Goal: Use online tool/utility: Utilize a website feature to perform a specific function

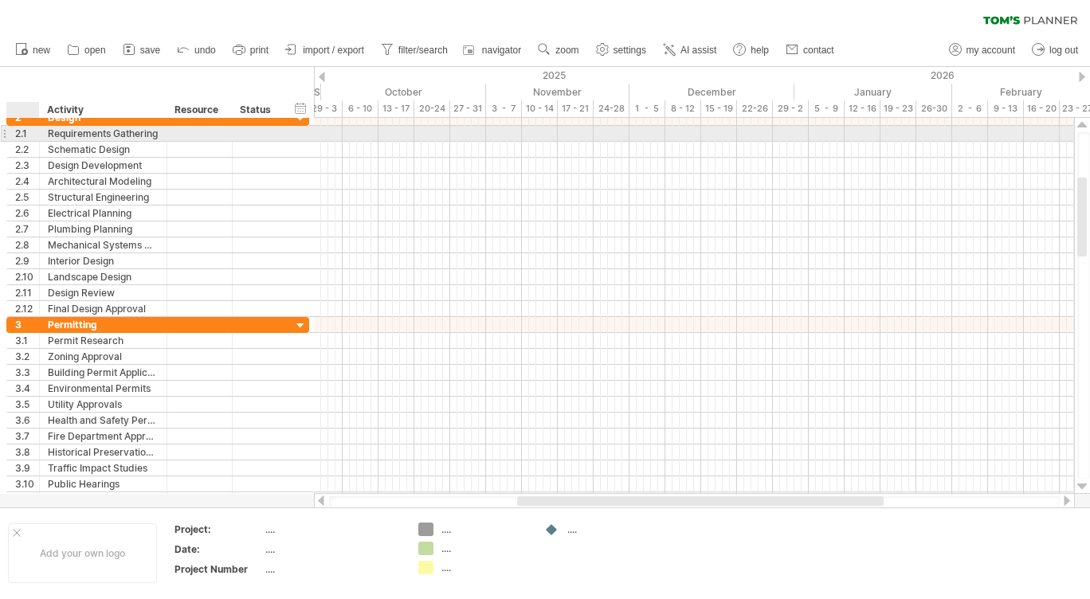
click at [47, 132] on div "**********" at bounding box center [104, 133] width 128 height 15
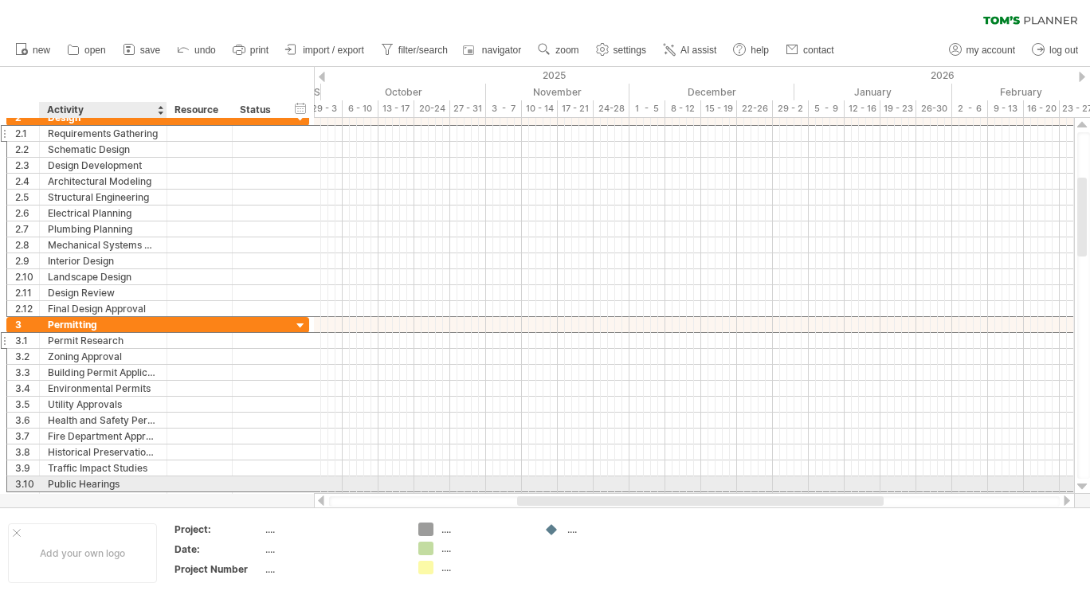
click at [93, 482] on div "Public Hearings" at bounding box center [103, 484] width 111 height 15
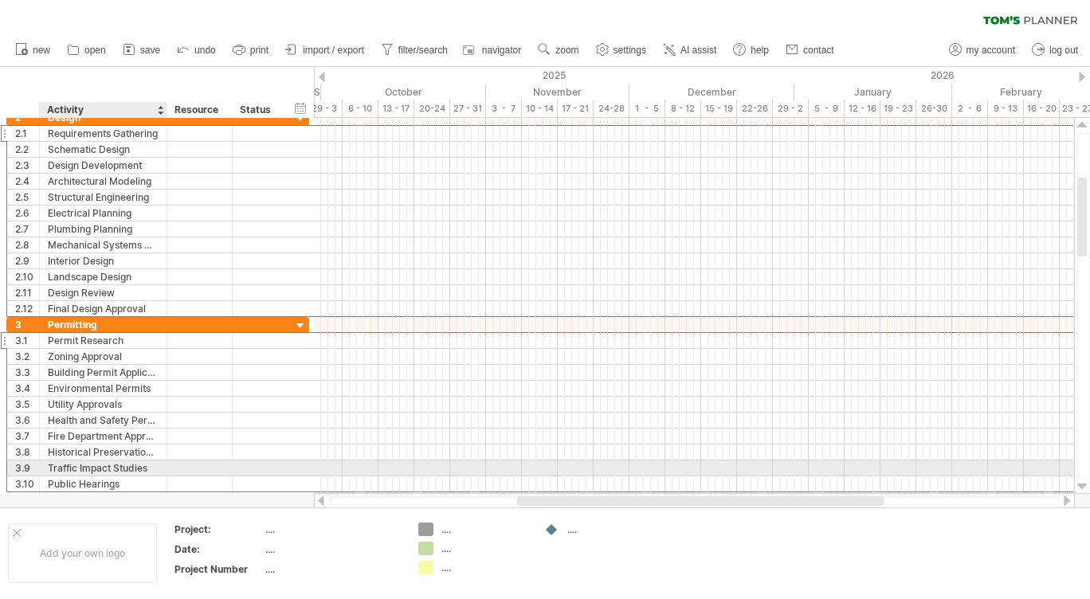
click at [94, 465] on div "Traffic Impact Studies" at bounding box center [103, 468] width 111 height 15
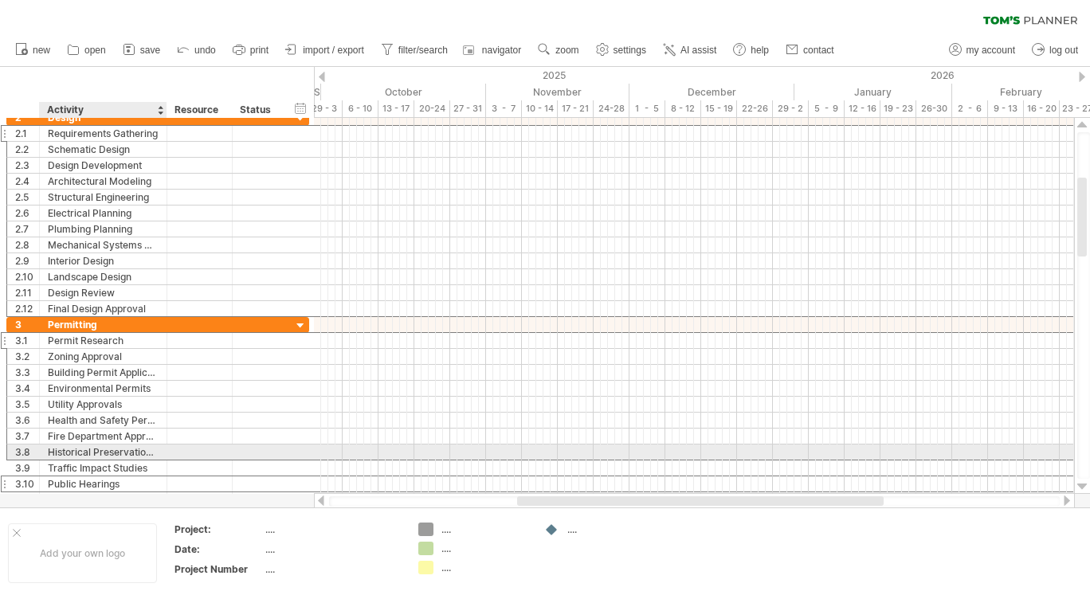
click at [104, 449] on div "Historical Preservation Approval" at bounding box center [103, 452] width 111 height 15
click at [105, 449] on input "**********" at bounding box center [103, 452] width 111 height 15
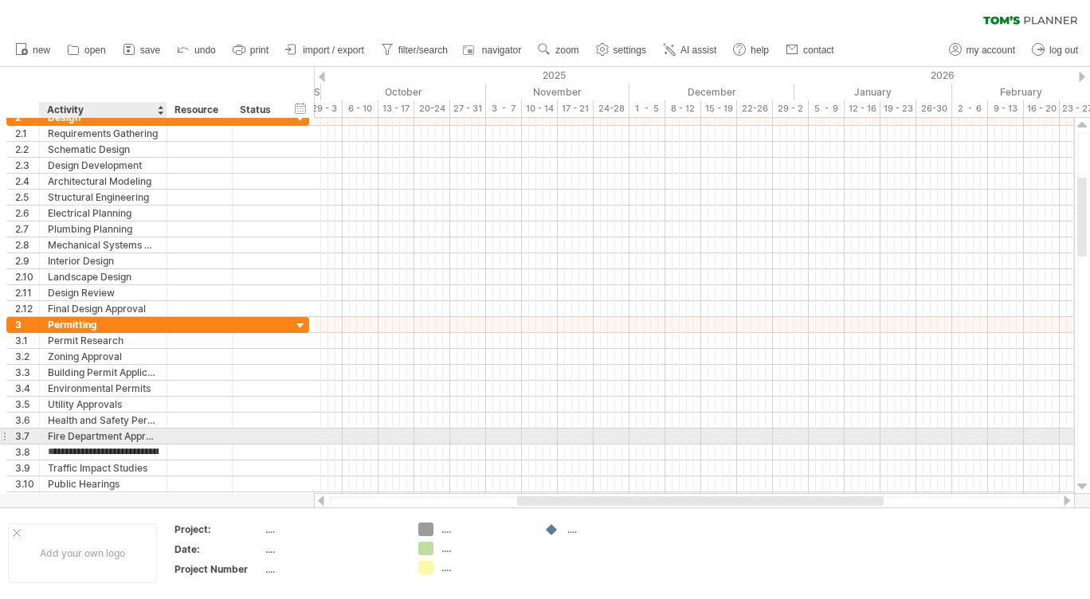
click at [119, 434] on div "Fire Department Approval" at bounding box center [103, 436] width 111 height 15
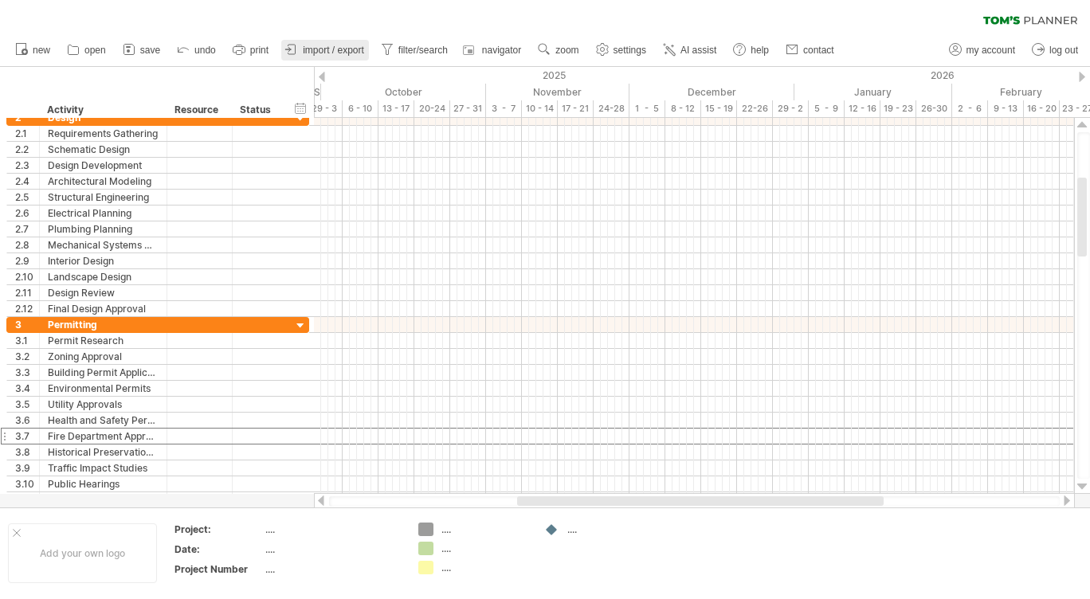
click at [337, 52] on span "import / export" at bounding box center [333, 50] width 61 height 11
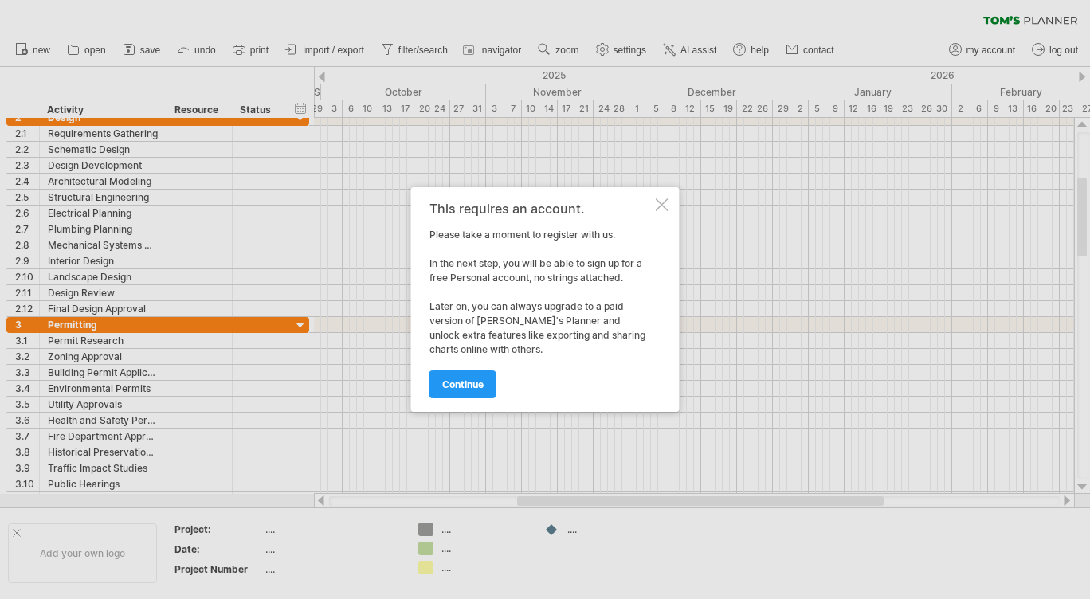
click at [660, 201] on div at bounding box center [662, 204] width 13 height 13
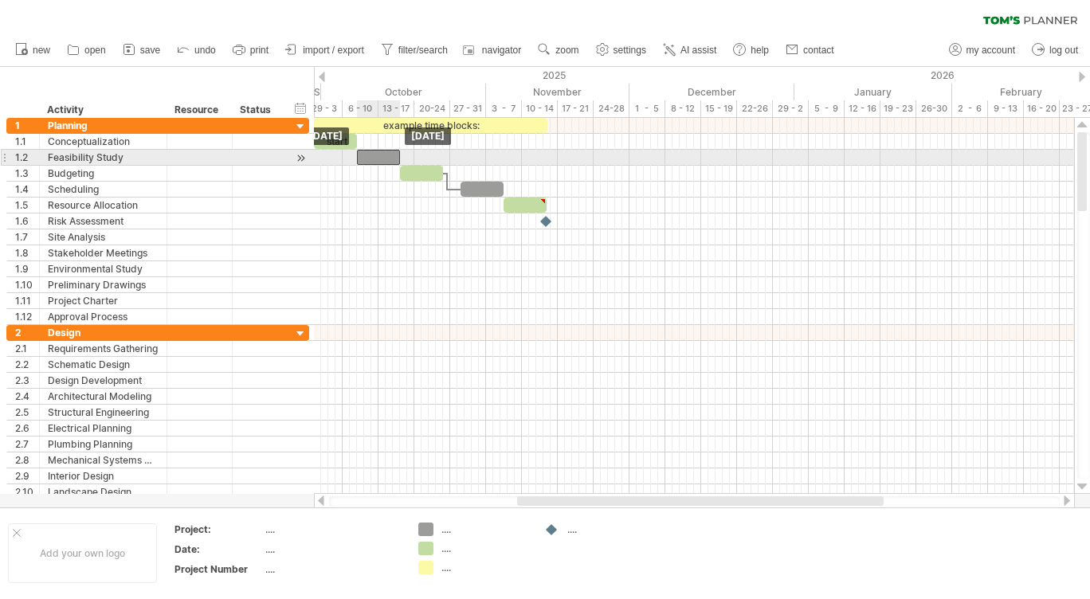
click at [385, 155] on div "​" at bounding box center [378, 157] width 43 height 15
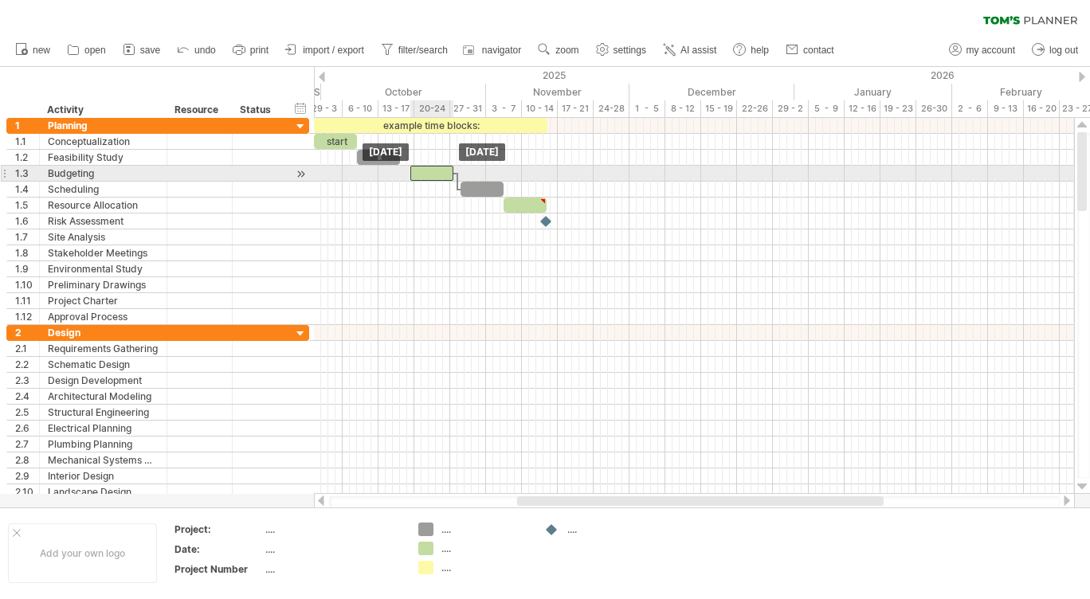
drag, startPoint x: 432, startPoint y: 178, endPoint x: 442, endPoint y: 178, distance: 10.4
click at [442, 178] on div "​" at bounding box center [431, 173] width 43 height 15
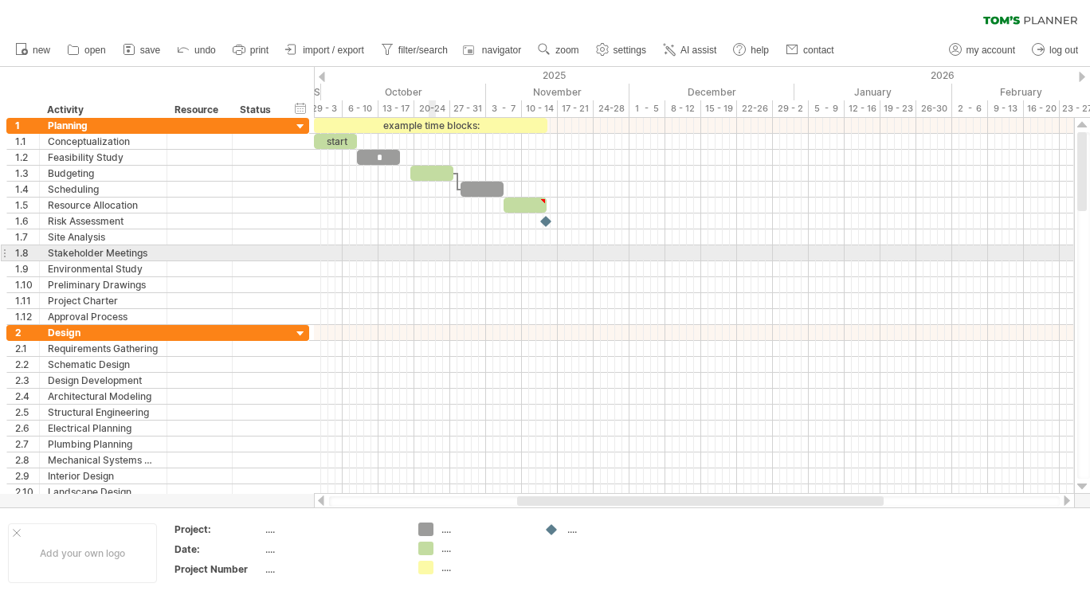
click at [430, 247] on div at bounding box center [694, 253] width 760 height 16
